Goal: Use online tool/utility: Utilize a website feature to perform a specific function

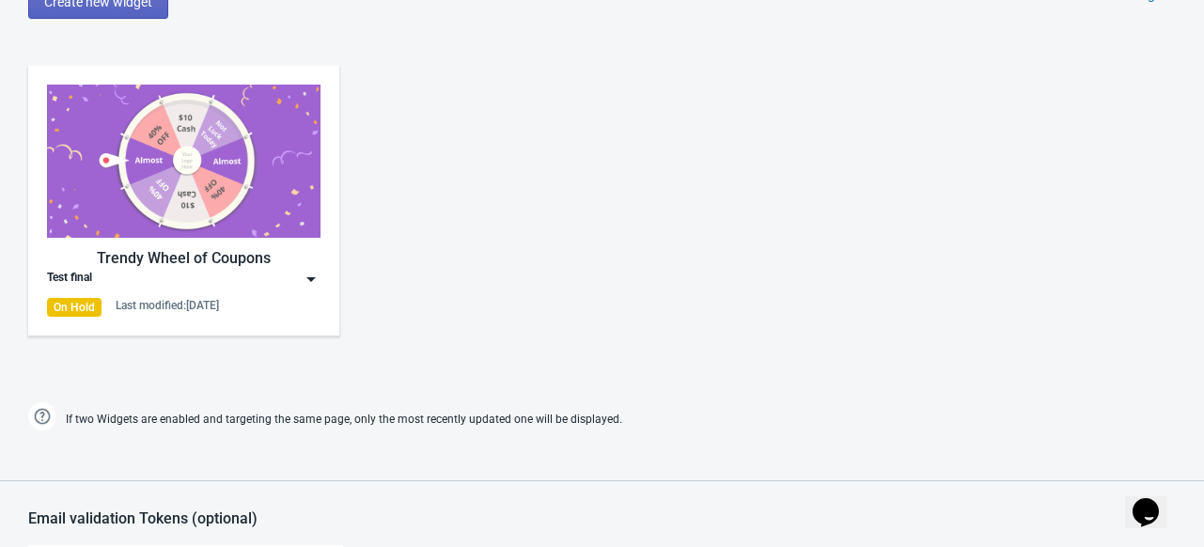
scroll to position [891, 0]
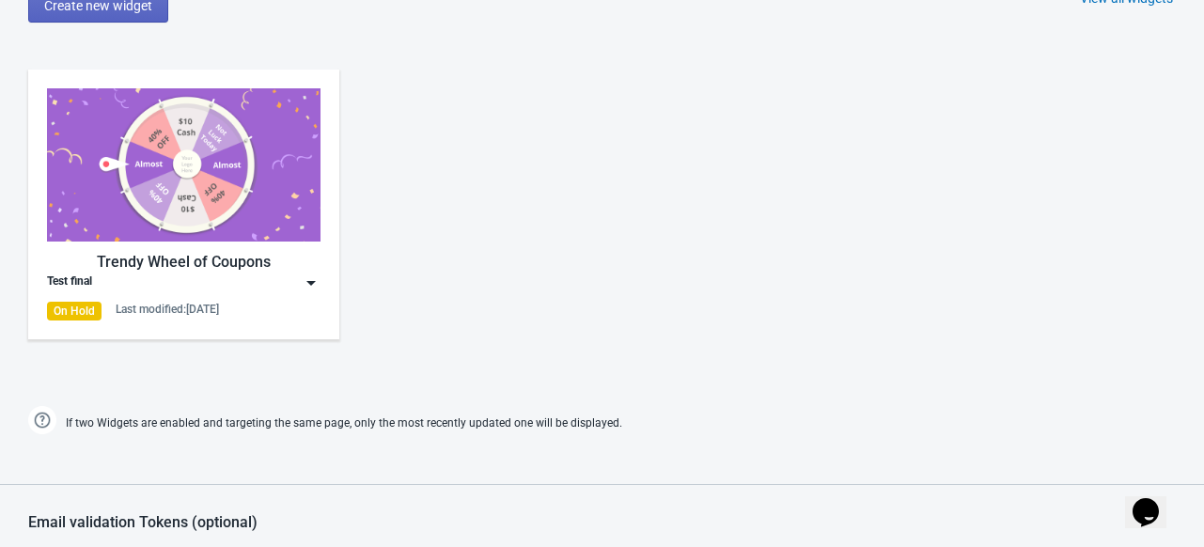
click at [272, 184] on img at bounding box center [183, 164] width 273 height 153
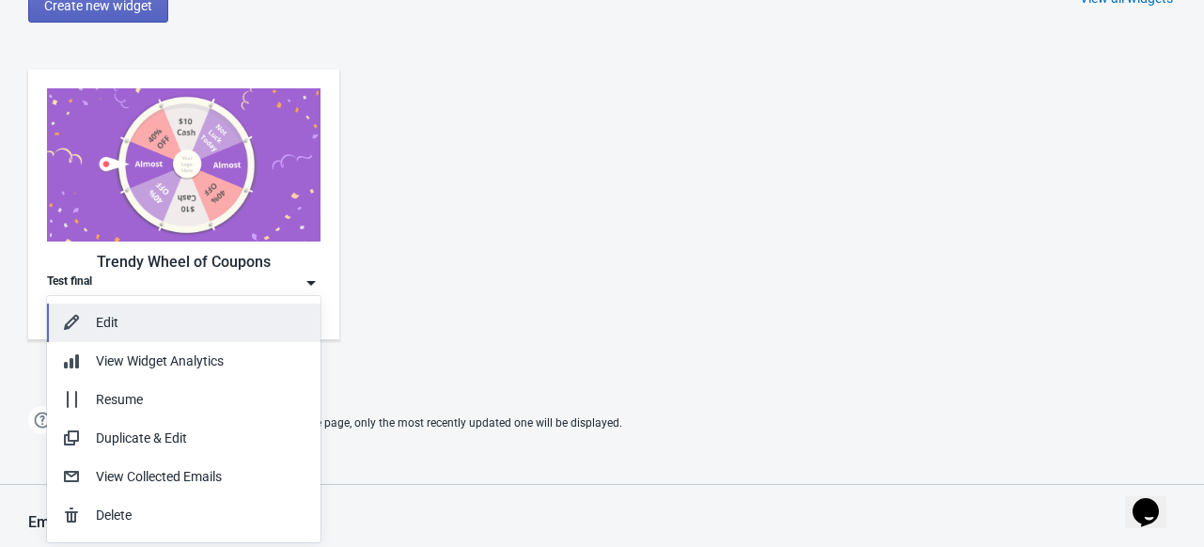
click at [163, 322] on div "Edit" at bounding box center [201, 323] width 210 height 20
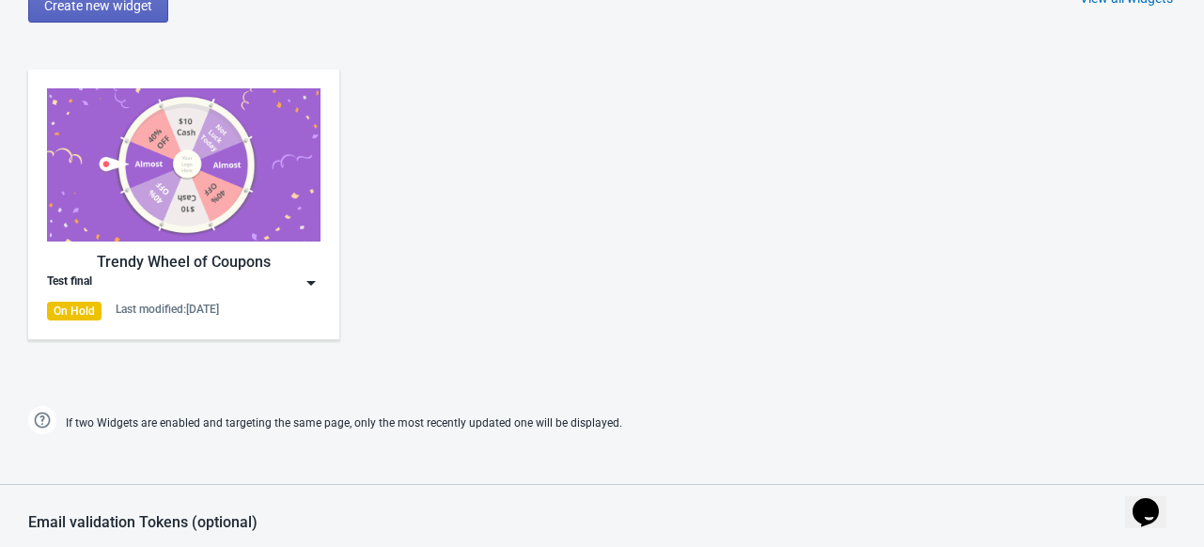
click at [273, 197] on img at bounding box center [183, 164] width 273 height 153
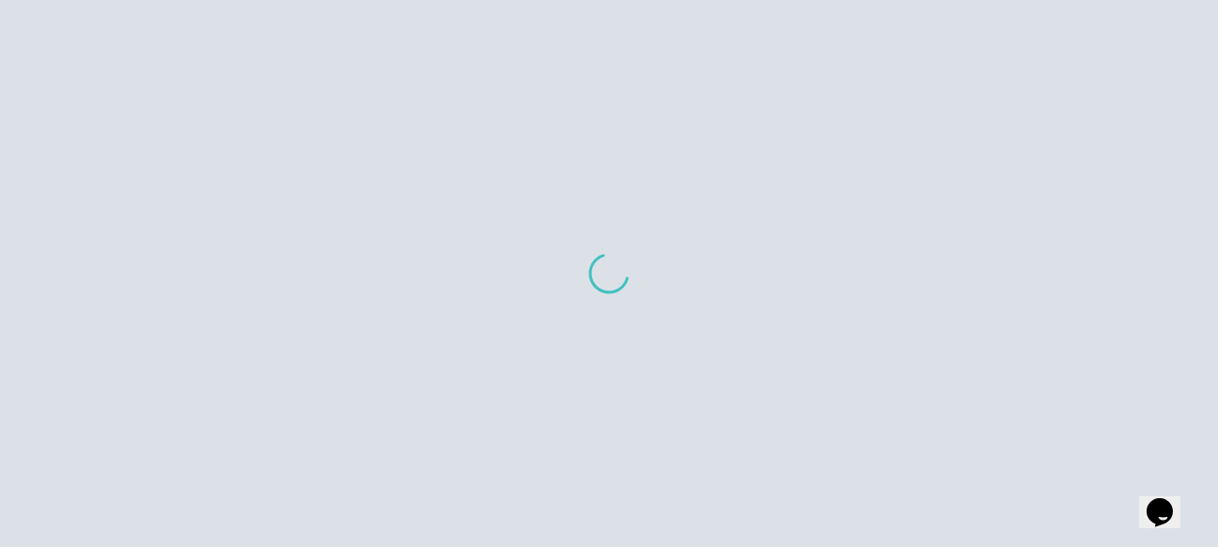
click at [273, 197] on div at bounding box center [609, 273] width 1218 height 547
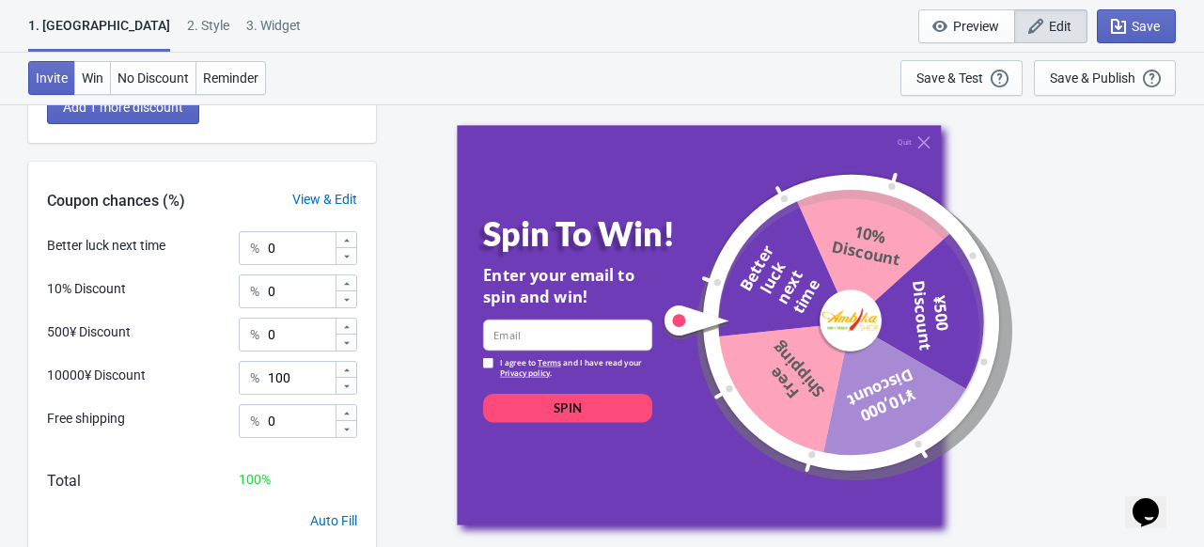
scroll to position [511, 0]
click at [300, 378] on input "100" at bounding box center [301, 377] width 68 height 34
type input "1"
type input "0.01"
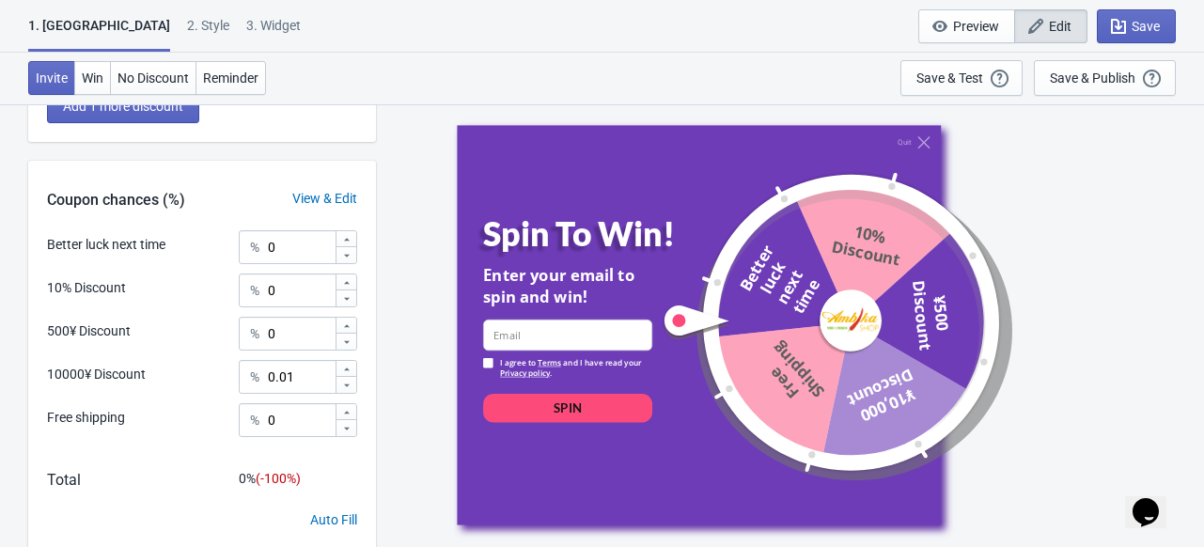
click at [31, 247] on div "Better luck next time % 0 10% Discount % 0 500¥ Discount % 0 10000¥ Discount % …" at bounding box center [202, 340] width 348 height 220
click at [287, 248] on input "0" at bounding box center [301, 247] width 68 height 34
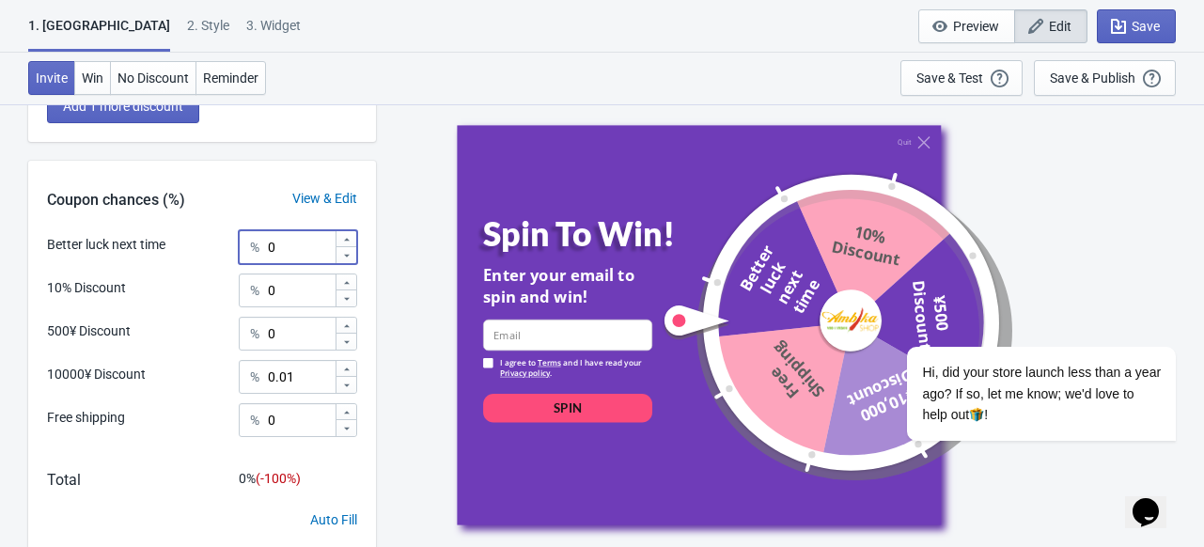
scroll to position [0, 0]
click at [288, 285] on input "0" at bounding box center [301, 290] width 68 height 34
type input "75"
click at [282, 334] on input "0" at bounding box center [301, 334] width 68 height 34
type input "4.99"
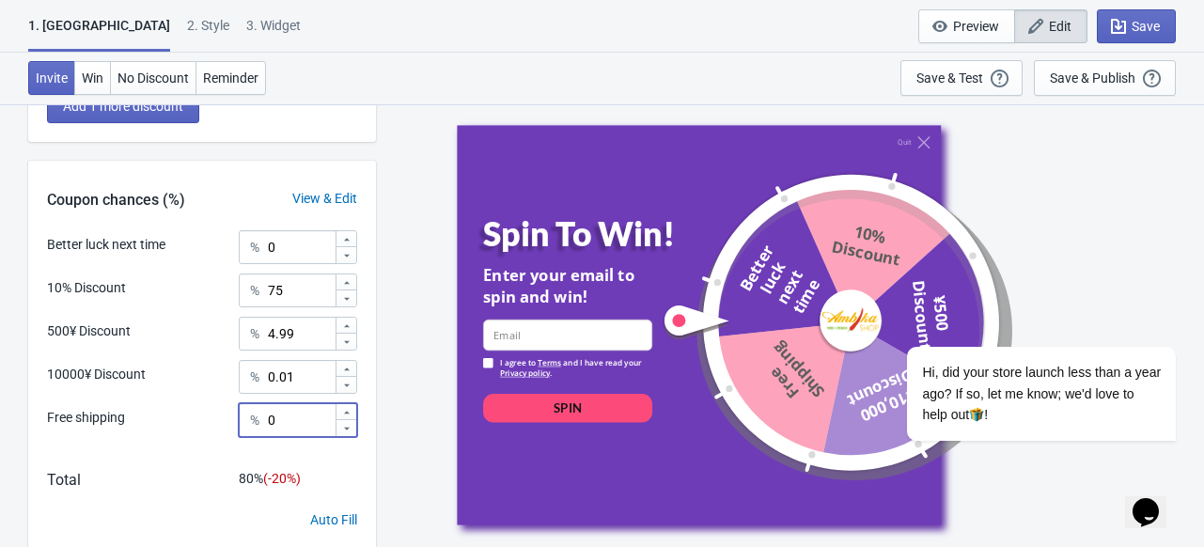
click at [293, 418] on input "0" at bounding box center [301, 420] width 68 height 34
type input "20"
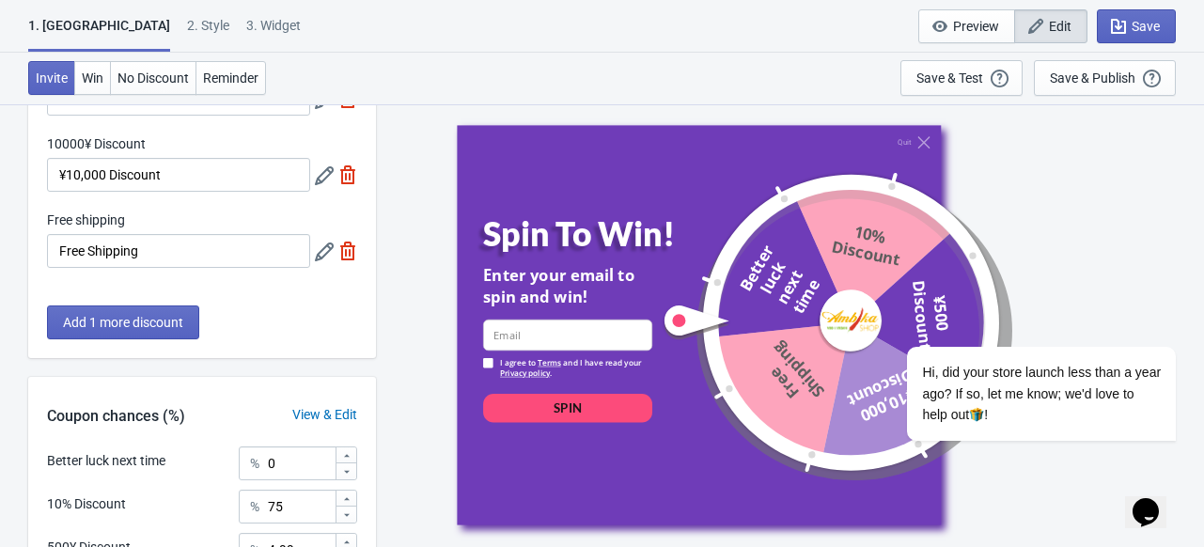
scroll to position [573, 0]
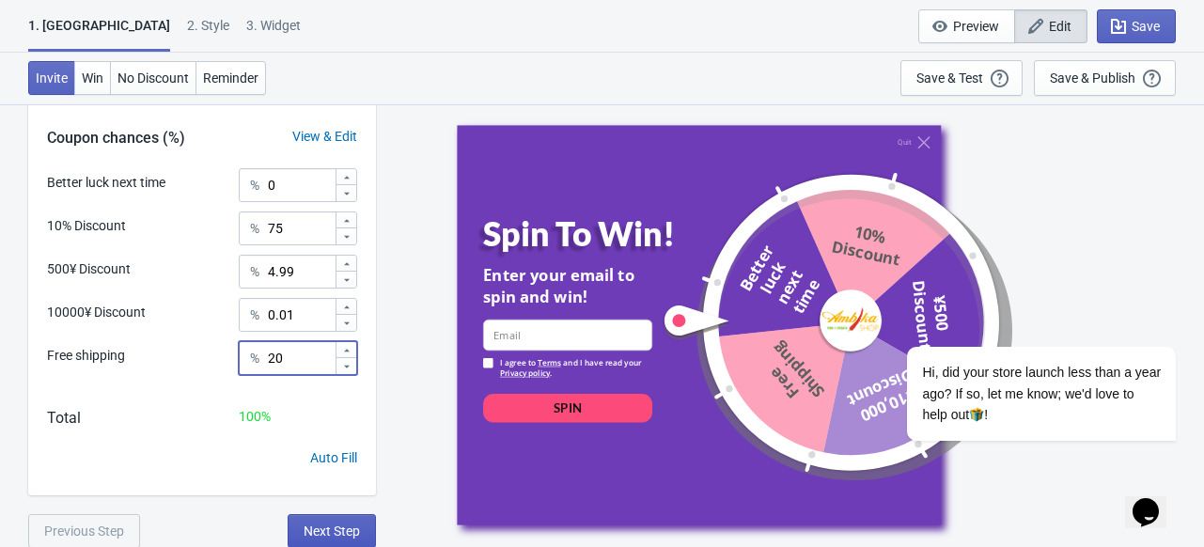
click at [337, 529] on span "Next Step" at bounding box center [331, 530] width 56 height 15
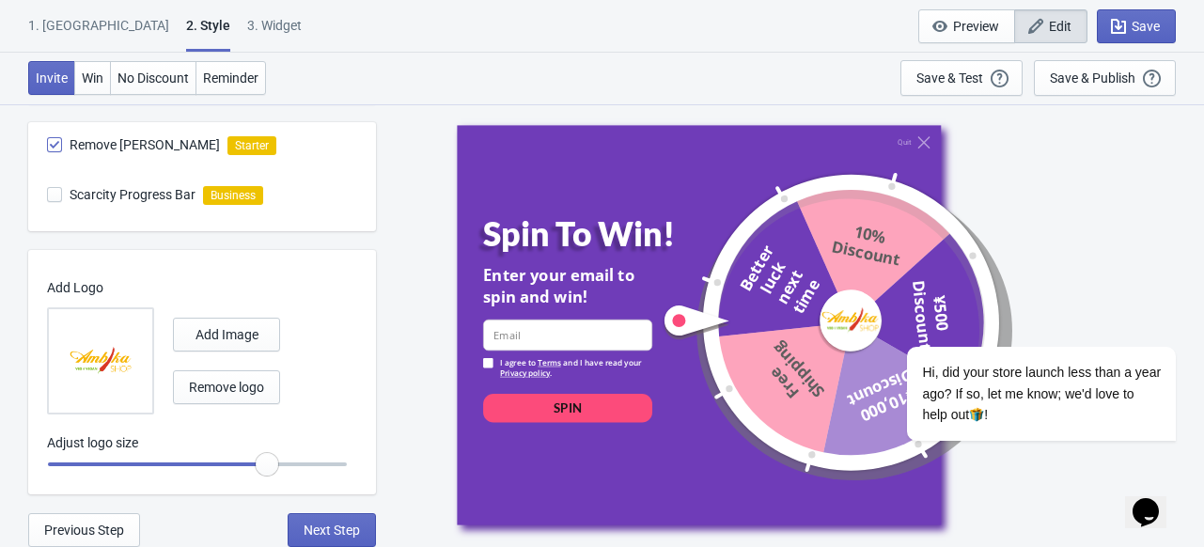
scroll to position [1115, 0]
click at [1167, 314] on icon "Chat attention grabber" at bounding box center [1164, 319] width 17 height 17
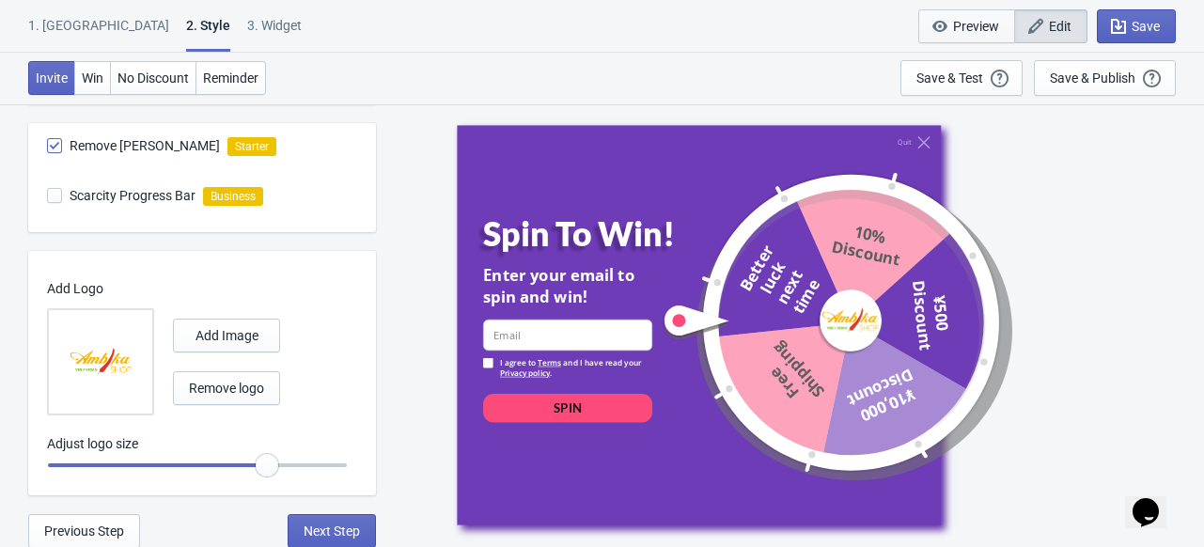
click at [982, 19] on span "Preview" at bounding box center [976, 26] width 46 height 15
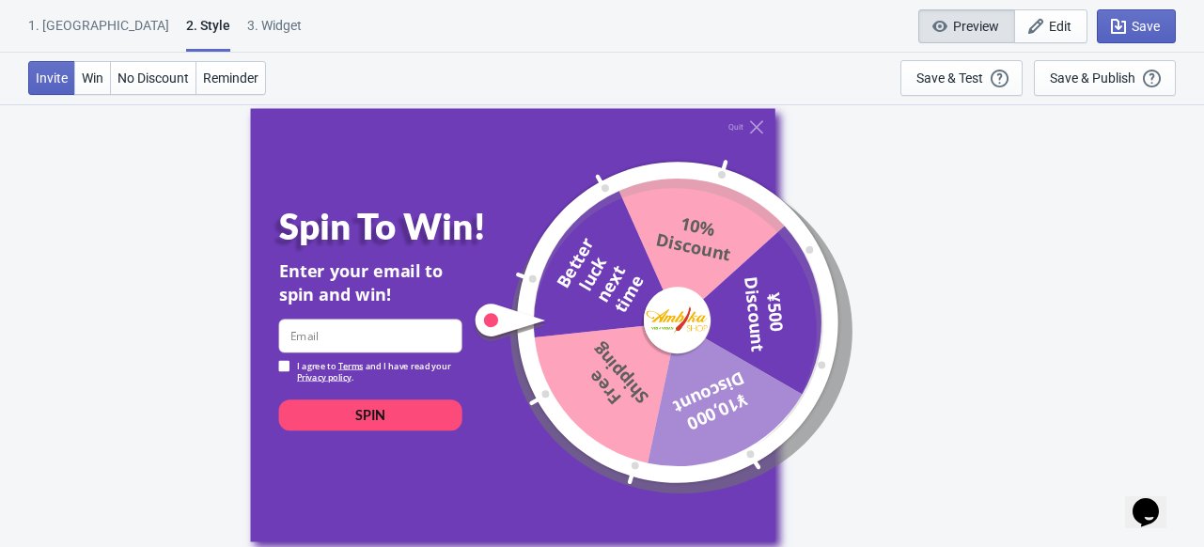
scroll to position [103, 0]
click at [1054, 25] on span "Edit" at bounding box center [1060, 26] width 23 height 15
radio input "true"
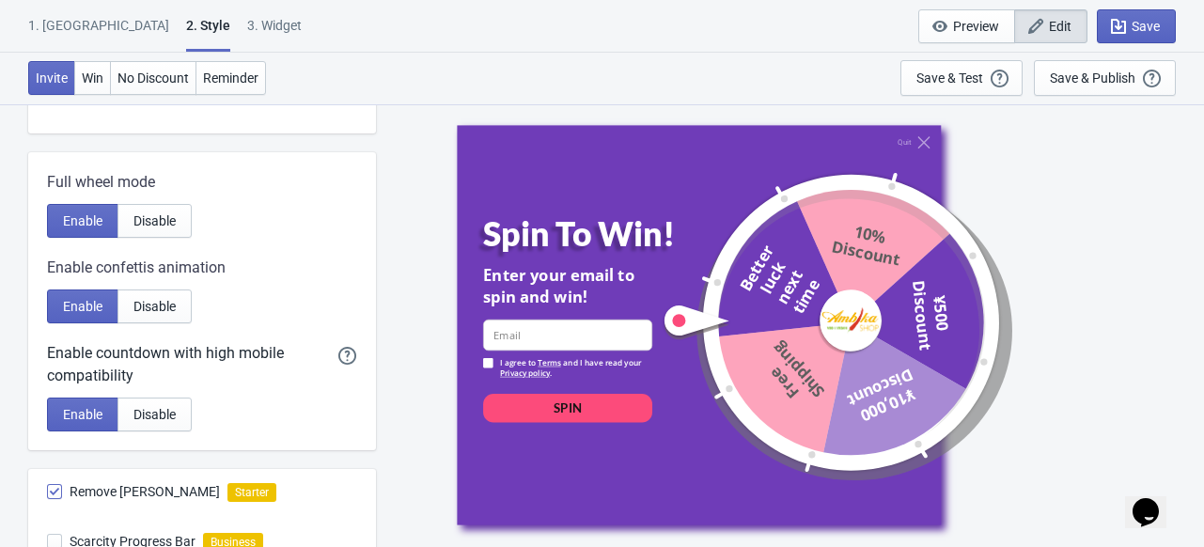
scroll to position [1116, 0]
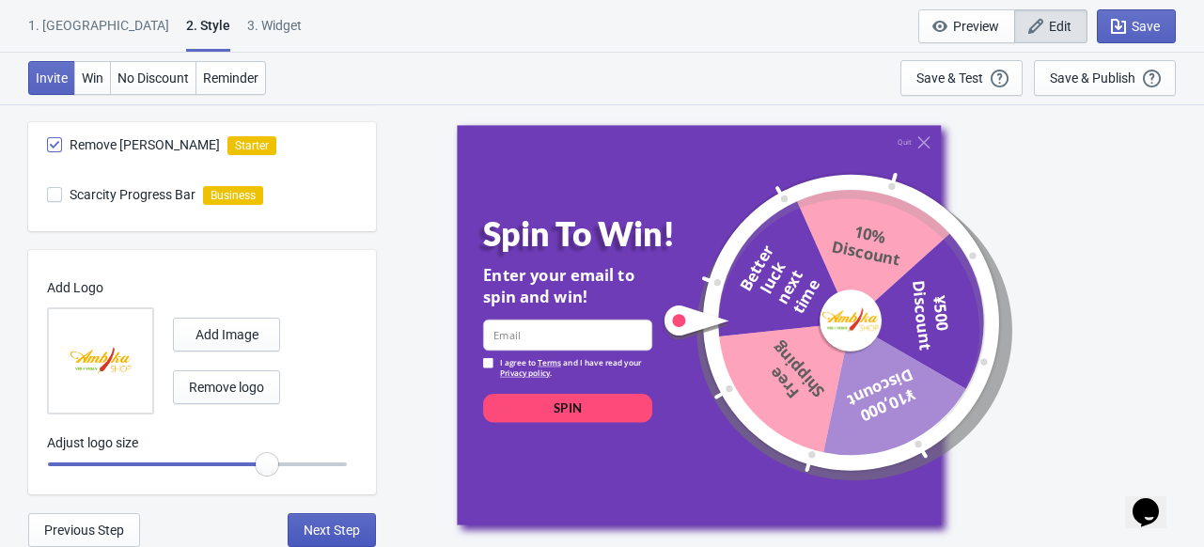
click at [324, 524] on span "Next Step" at bounding box center [331, 529] width 56 height 15
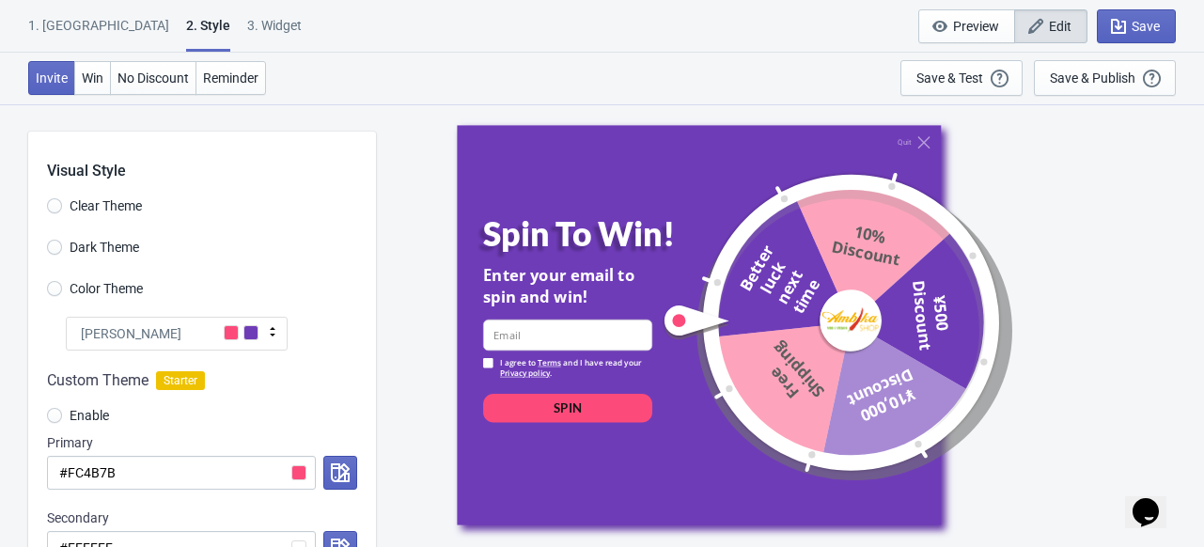
select select "homepageOnly"
select select "1"
select select "left"
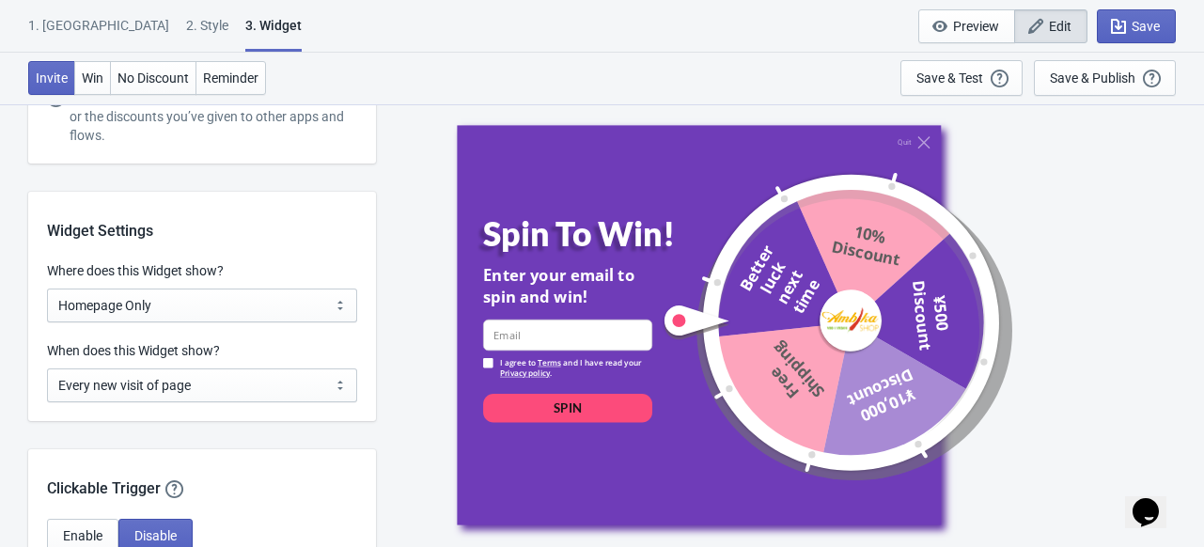
scroll to position [1377, 0]
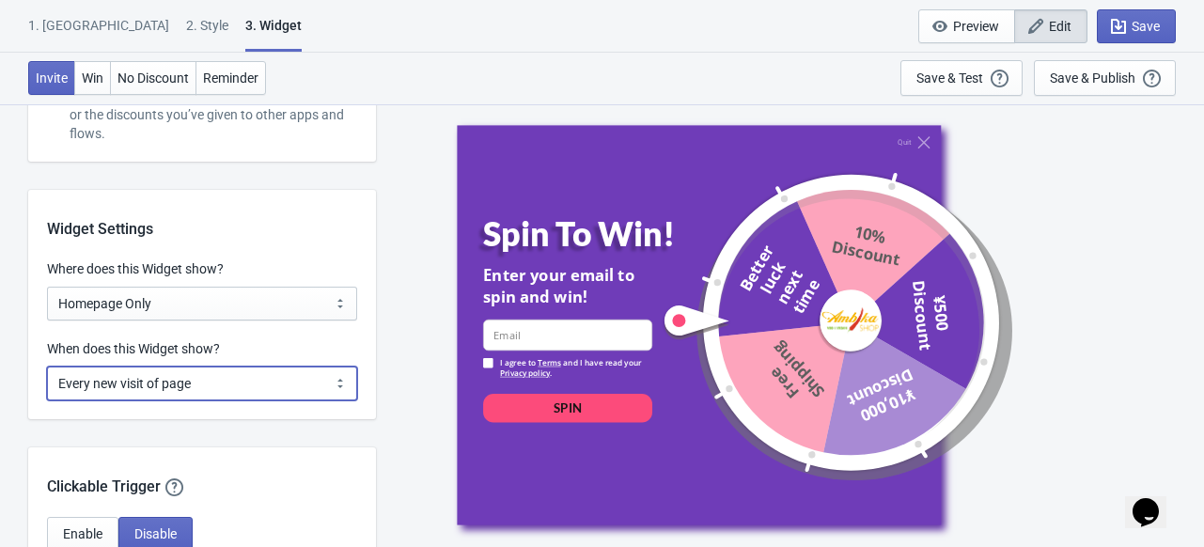
click at [288, 379] on select "Every new visit of page Once every period of time Once per visitor session (Rec…" at bounding box center [202, 383] width 310 height 34
select select "period"
click at [47, 366] on select "Every new visit of page Once every period of time Once per visitor session (Rec…" at bounding box center [202, 383] width 310 height 34
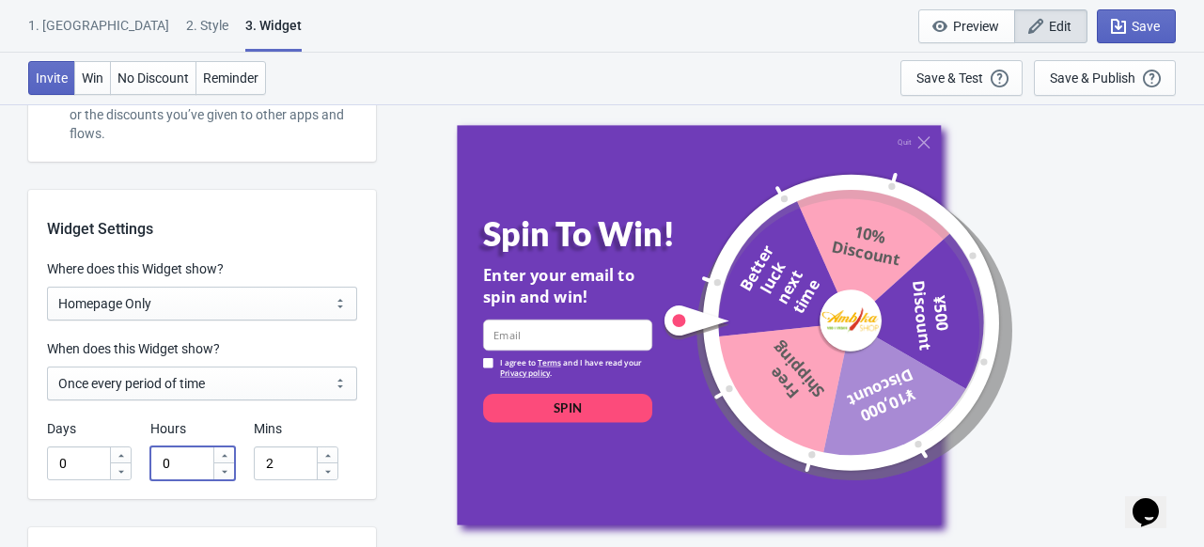
click at [187, 459] on input "0" at bounding box center [181, 463] width 62 height 34
type input "24"
click at [280, 465] on input "2" at bounding box center [285, 463] width 62 height 34
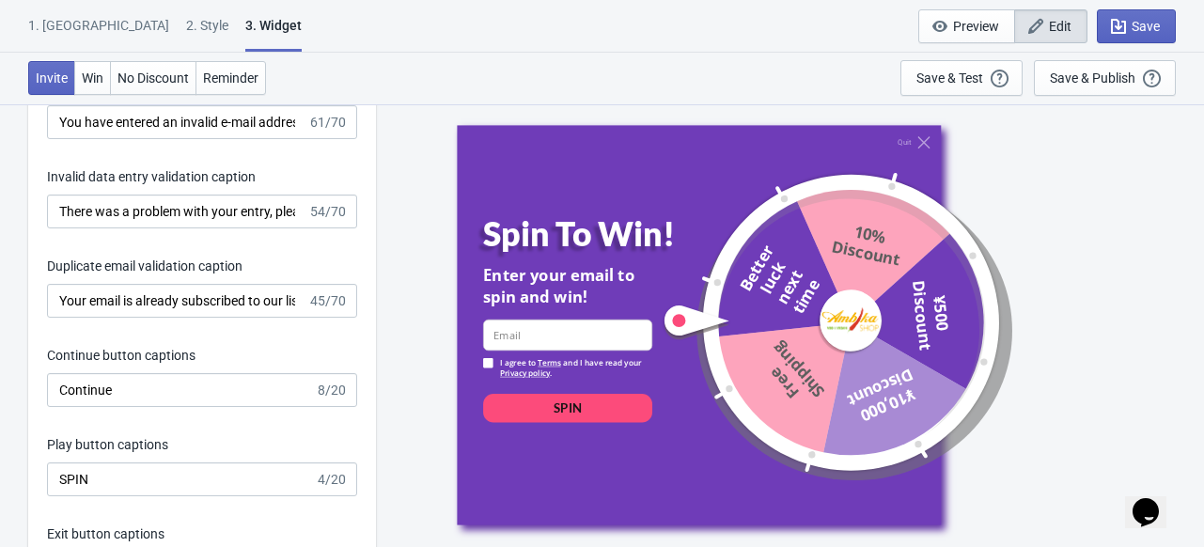
scroll to position [3018, 0]
type input "0"
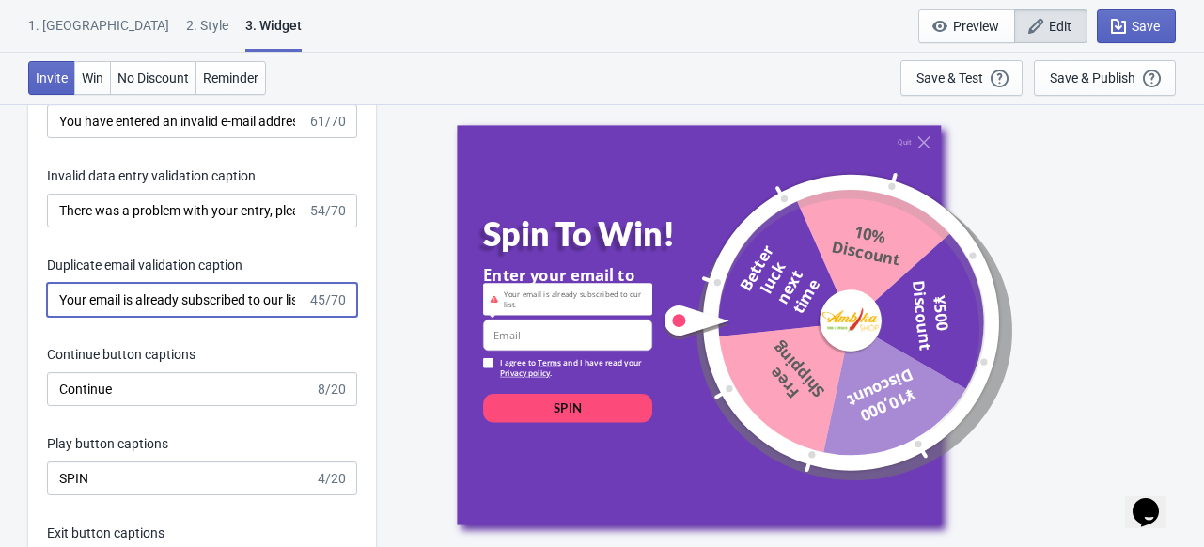
click at [206, 304] on input "Your email is already subscribed to our list." at bounding box center [177, 300] width 260 height 34
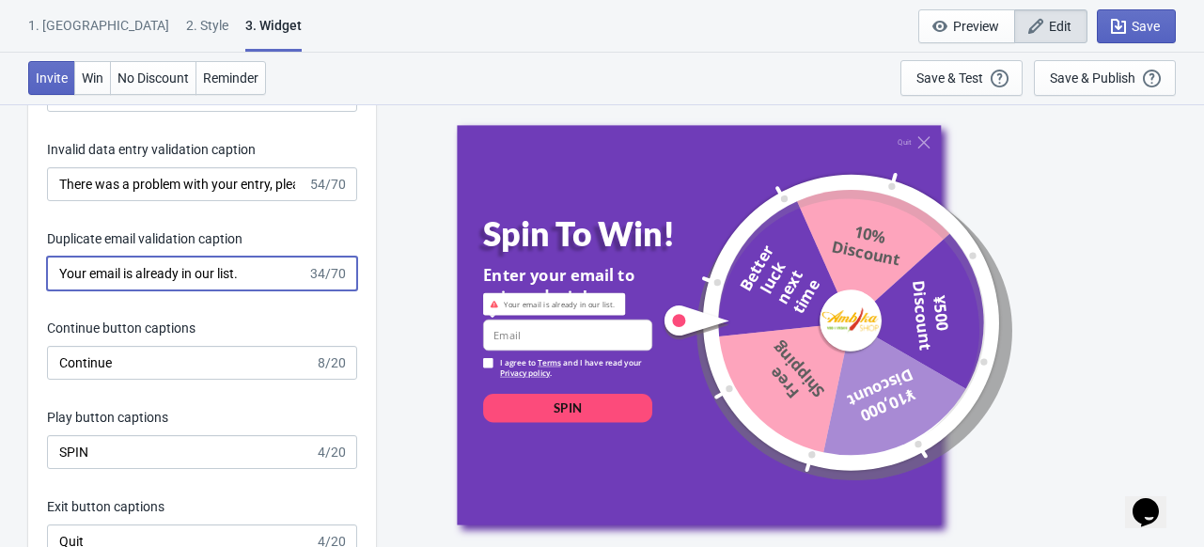
scroll to position [3044, 0]
type input "Your email is already in our list."
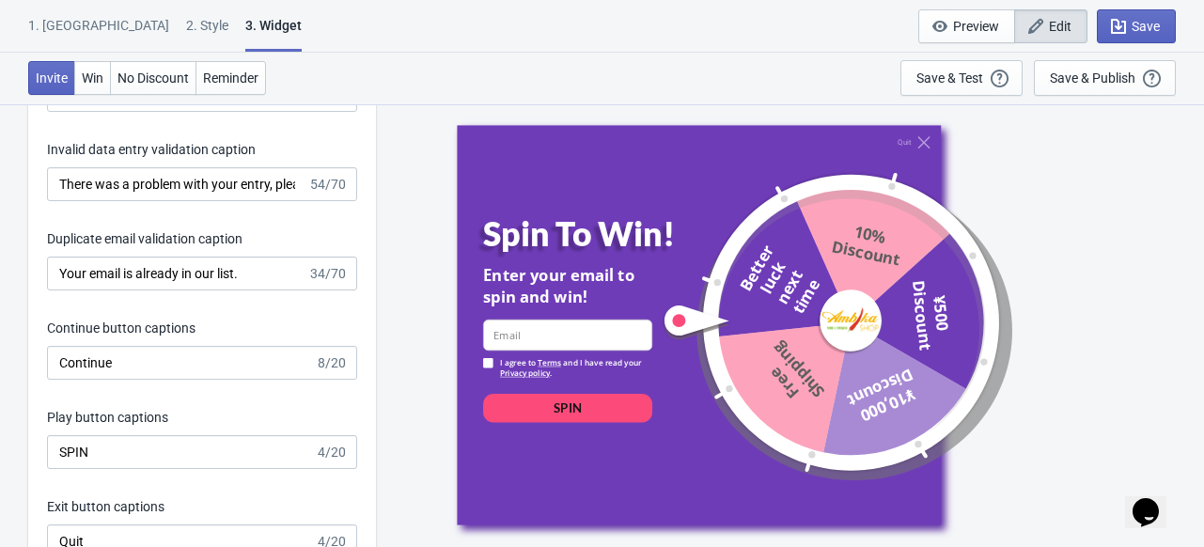
click at [208, 417] on div "Play button captions" at bounding box center [202, 419] width 310 height 23
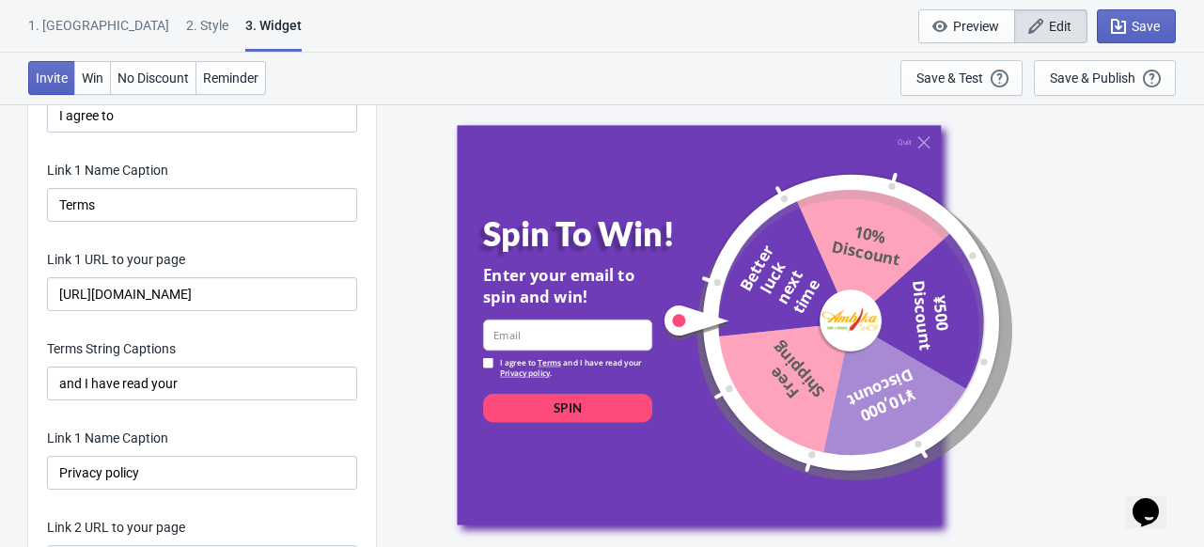
scroll to position [3630, 0]
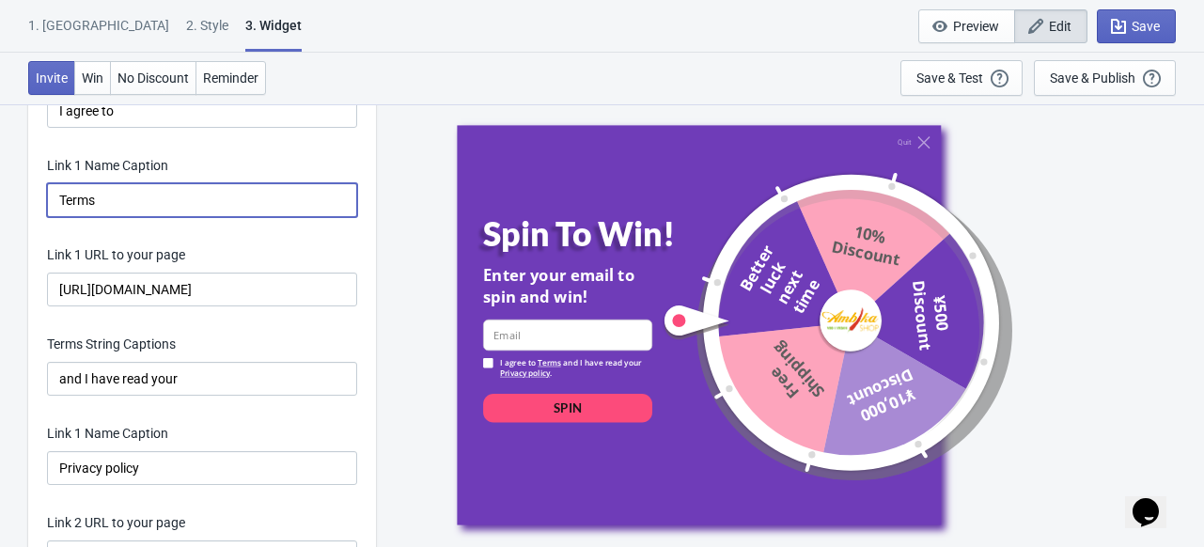
drag, startPoint x: 135, startPoint y: 198, endPoint x: 1, endPoint y: 195, distance: 134.4
type input "Terms"
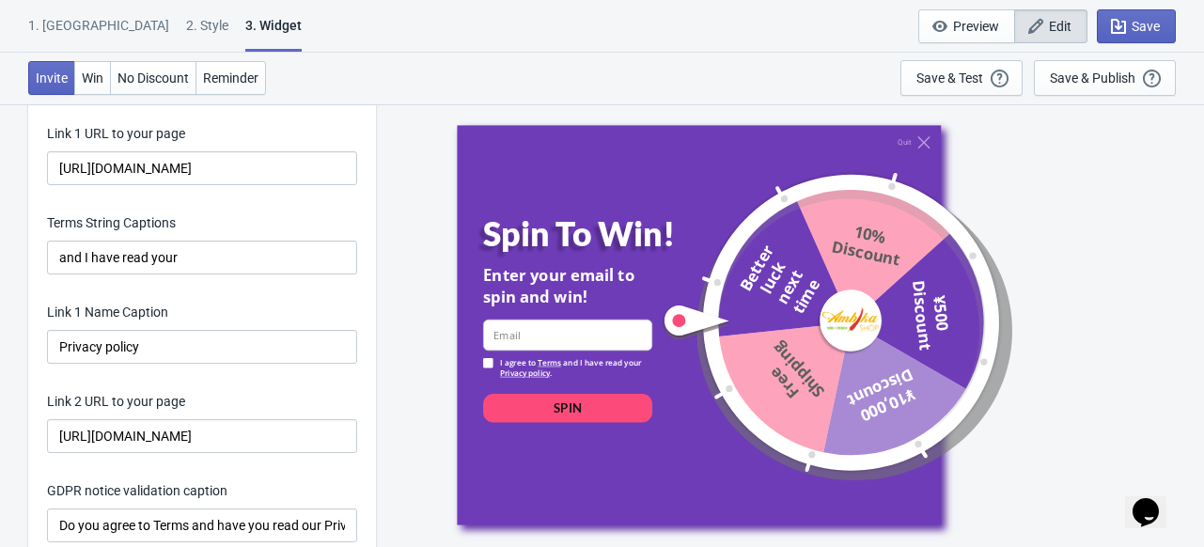
scroll to position [3753, 0]
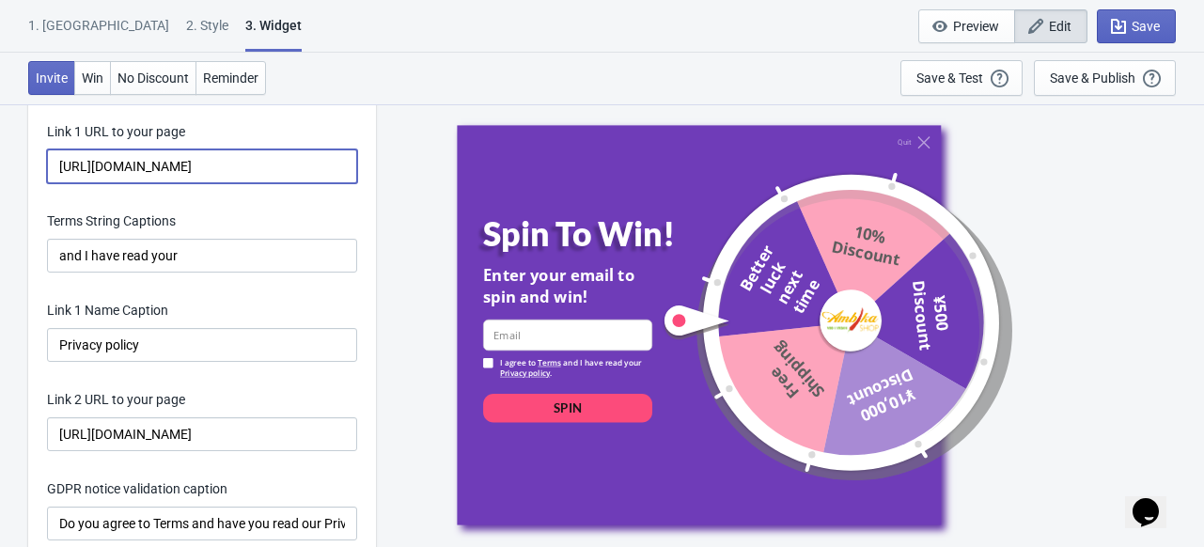
click at [220, 162] on input "[URL][DOMAIN_NAME]" at bounding box center [202, 166] width 310 height 34
click at [249, 161] on input "Link 1 URL to your page" at bounding box center [202, 166] width 310 height 34
type input "[URL][DOMAIN_NAME]"
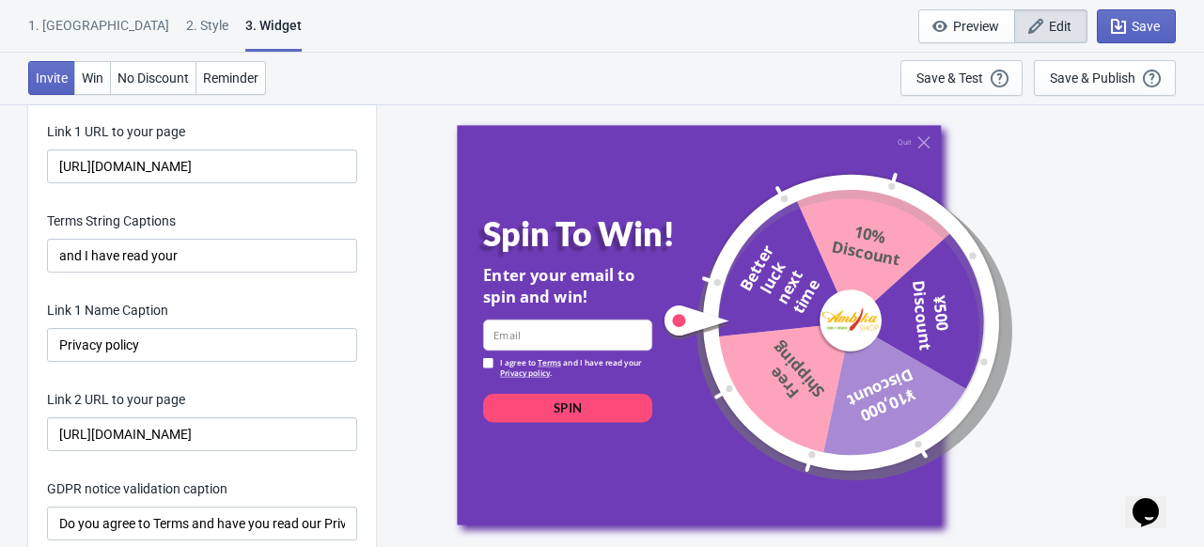
click at [286, 215] on div "Terms String Captions" at bounding box center [202, 222] width 310 height 23
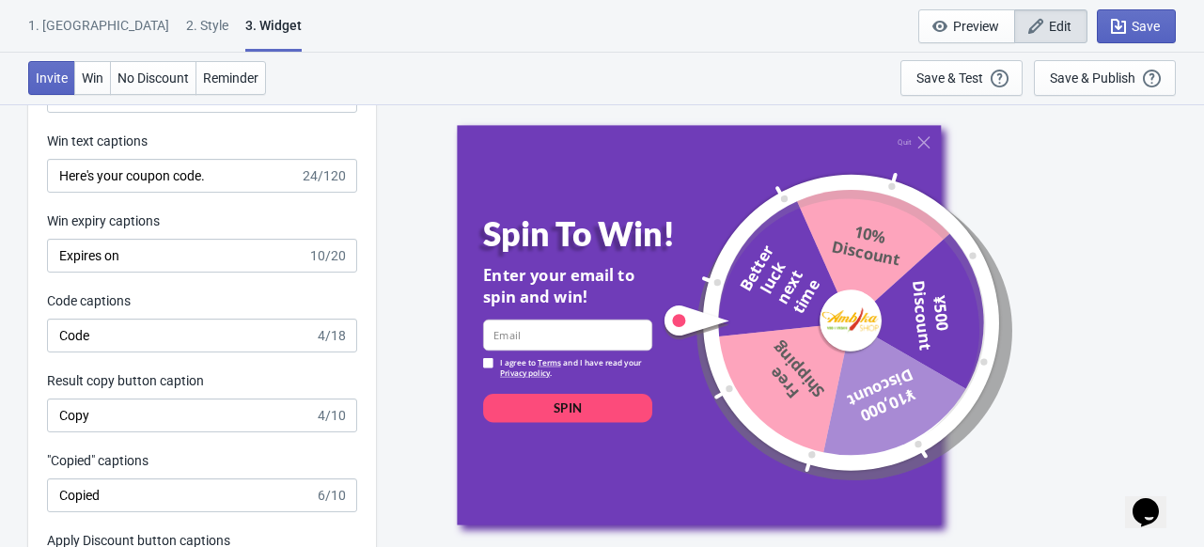
scroll to position [4351, 0]
